Goal: Transaction & Acquisition: Obtain resource

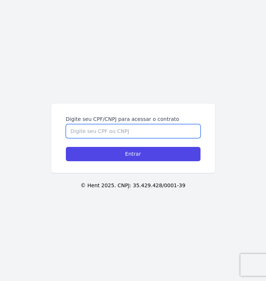
click at [88, 130] on input "Digite seu CPF/CNPJ para acessar o contrato" at bounding box center [133, 131] width 135 height 14
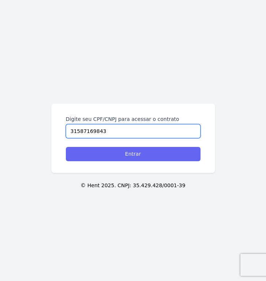
type input "31587169843"
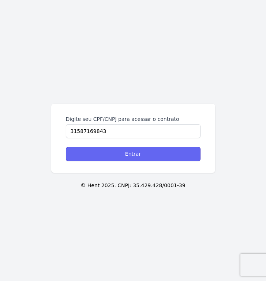
click at [151, 159] on input "Entrar" at bounding box center [133, 154] width 135 height 14
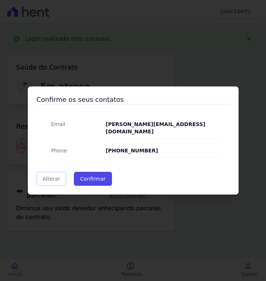
click at [56, 174] on link "Alterar" at bounding box center [52, 179] width 30 height 14
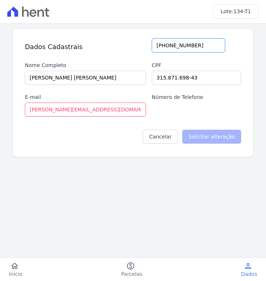
drag, startPoint x: 203, startPoint y: 42, endPoint x: 170, endPoint y: 44, distance: 32.7
click at [170, 44] on input "[PHONE_NUMBER]" at bounding box center [188, 45] width 73 height 14
type input "[PHONE_NUMBER]"
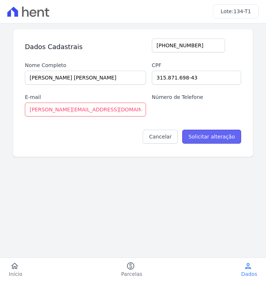
click at [212, 140] on input "Solicitar alteração" at bounding box center [211, 137] width 59 height 14
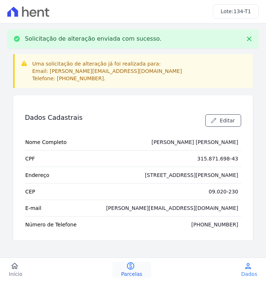
click at [129, 271] on span "Parcelas" at bounding box center [131, 273] width 21 height 7
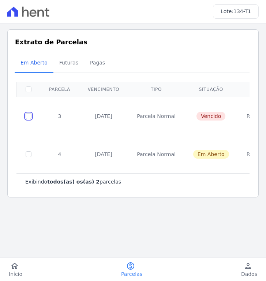
click at [27, 115] on input "checkbox" at bounding box center [29, 116] width 6 height 6
checkbox input "true"
click at [138, 115] on td "Parcela Normal" at bounding box center [156, 116] width 56 height 38
click at [130, 270] on span "Parcelas" at bounding box center [131, 273] width 21 height 7
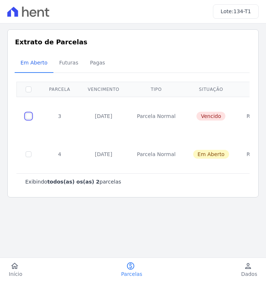
click at [28, 115] on input "checkbox" at bounding box center [29, 116] width 6 height 6
checkbox input "true"
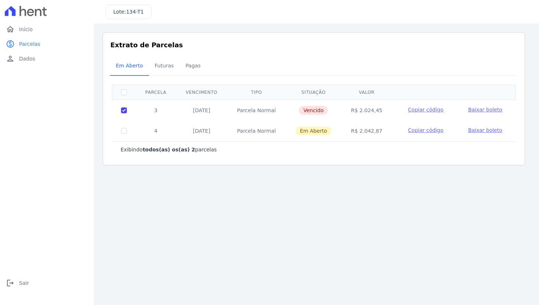
click at [266, 110] on span "Baixar boleto" at bounding box center [485, 110] width 34 height 6
